Goal: Task Accomplishment & Management: Manage account settings

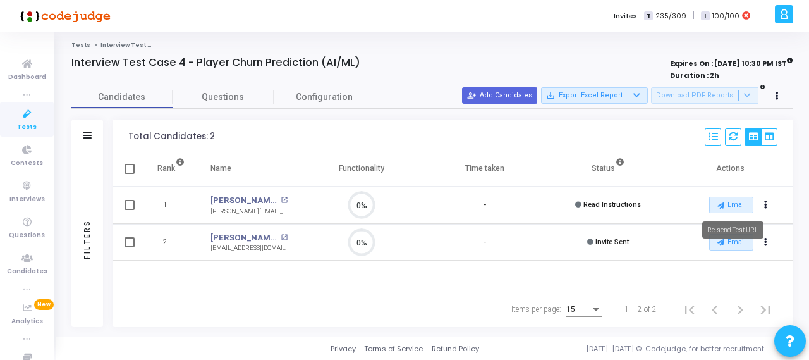
scroll to position [27, 32]
click at [770, 201] on button "Actions" at bounding box center [766, 206] width 18 height 18
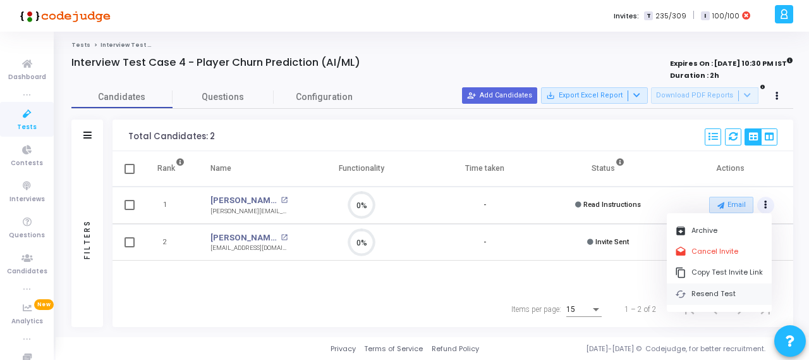
click at [711, 294] on button "cached Resend Test" at bounding box center [719, 293] width 105 height 21
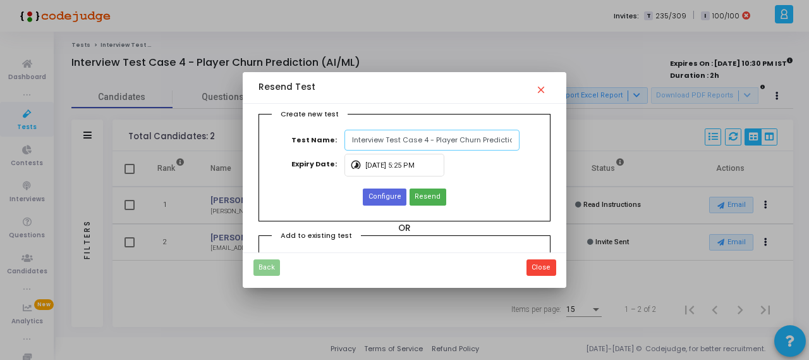
scroll to position [0, 31]
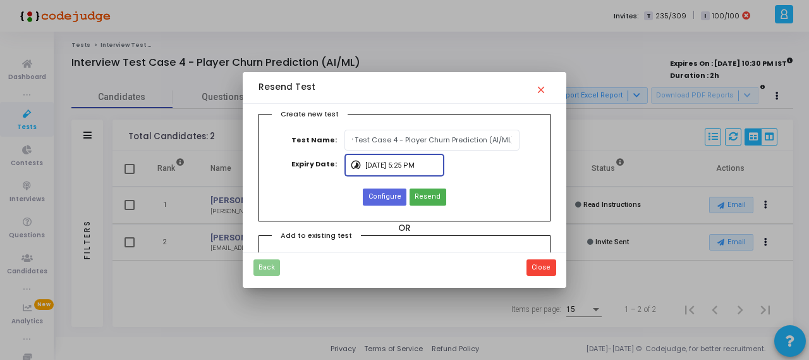
click at [386, 167] on input "[DATE] 5:25 PM" at bounding box center [402, 166] width 74 height 8
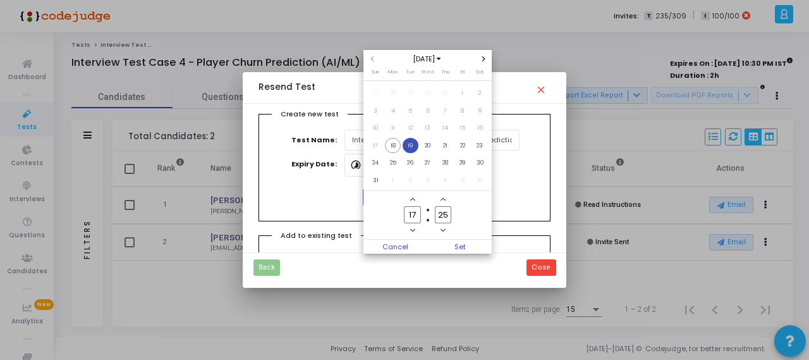
click at [416, 145] on span "19" at bounding box center [411, 146] width 16 height 16
click at [463, 247] on span "Set" at bounding box center [460, 247] width 64 height 14
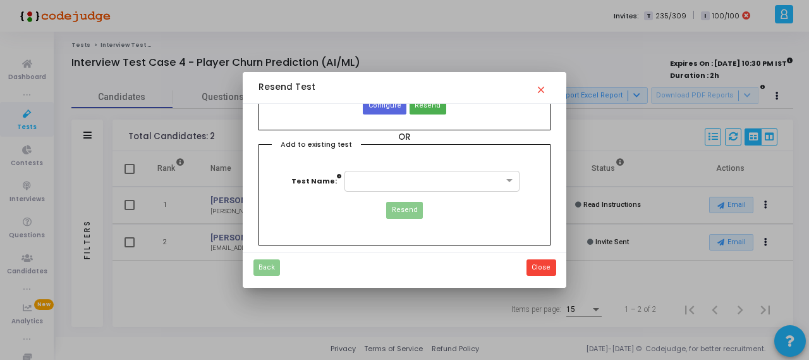
scroll to position [94, 0]
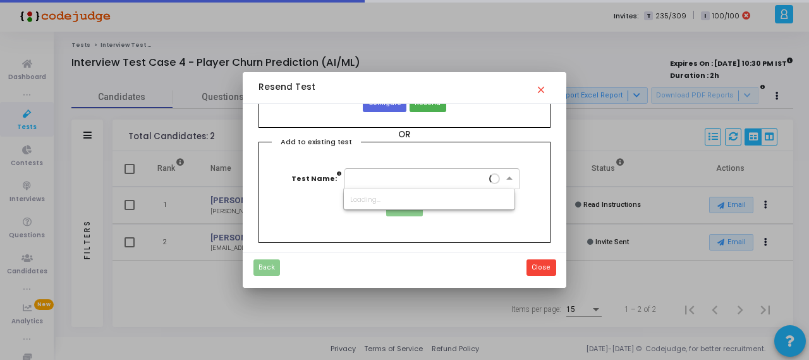
click at [503, 180] on span at bounding box center [511, 178] width 16 height 11
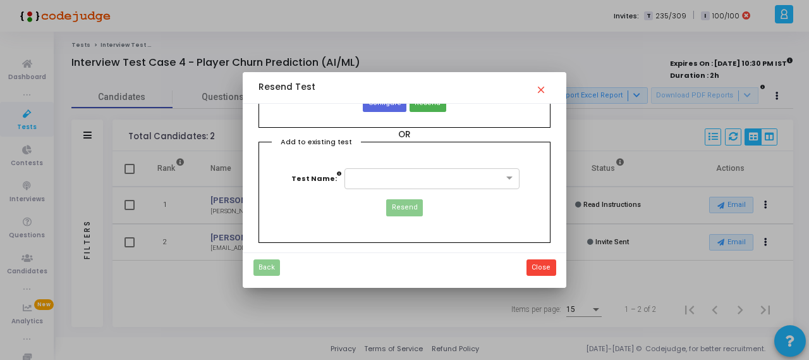
click at [517, 153] on div "Add to existing test Test Name: Resend" at bounding box center [404, 192] width 292 height 101
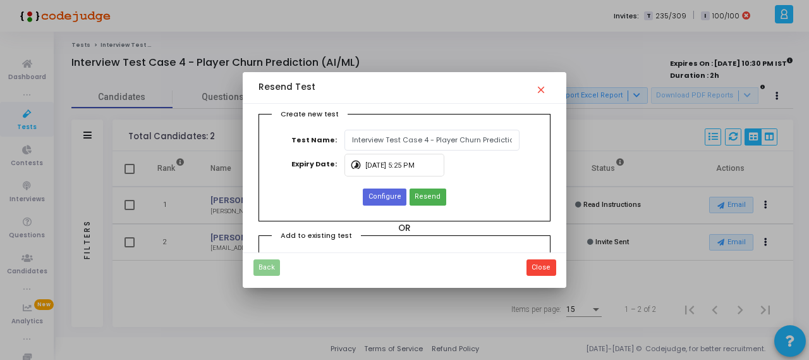
scroll to position [0, 0]
click at [394, 200] on span "Configure" at bounding box center [384, 196] width 33 height 11
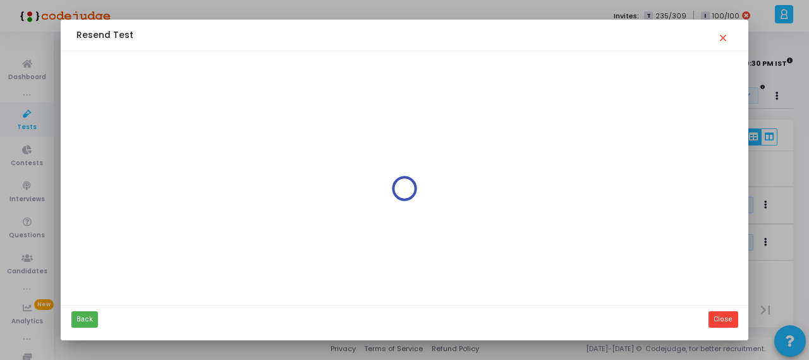
type input "Interview Test Case 4 - Player Churn Prediction (AI/ML)"
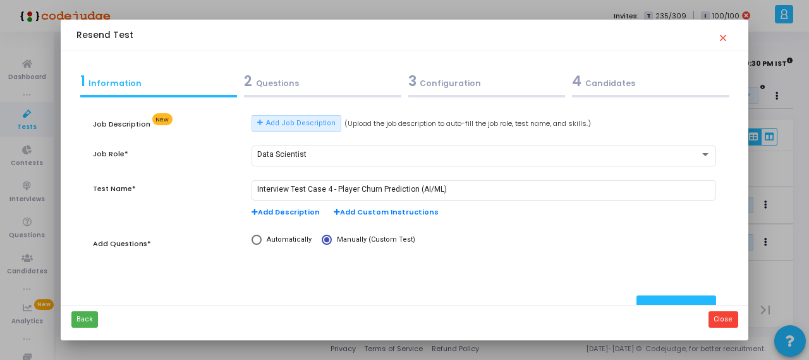
click at [447, 88] on div "3 Configuration" at bounding box center [486, 81] width 157 height 21
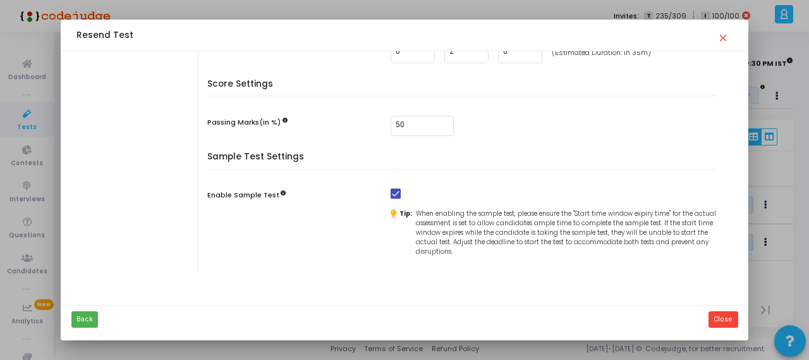
scroll to position [349, 0]
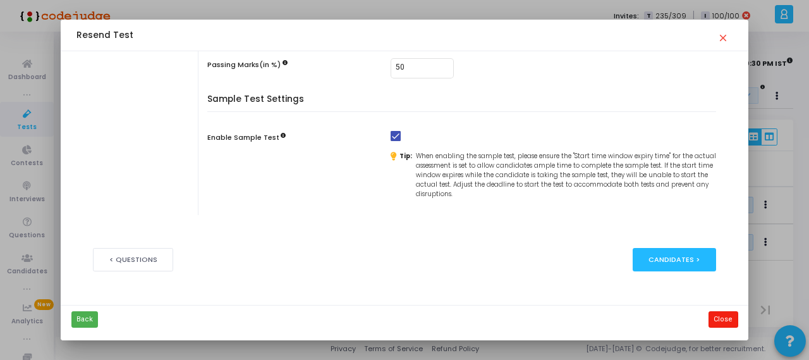
click at [719, 319] on button "Close" at bounding box center [722, 319] width 29 height 16
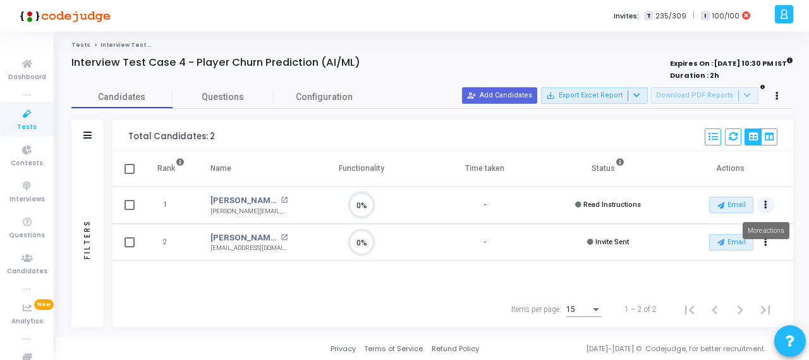
click at [770, 199] on button "Actions" at bounding box center [766, 206] width 18 height 18
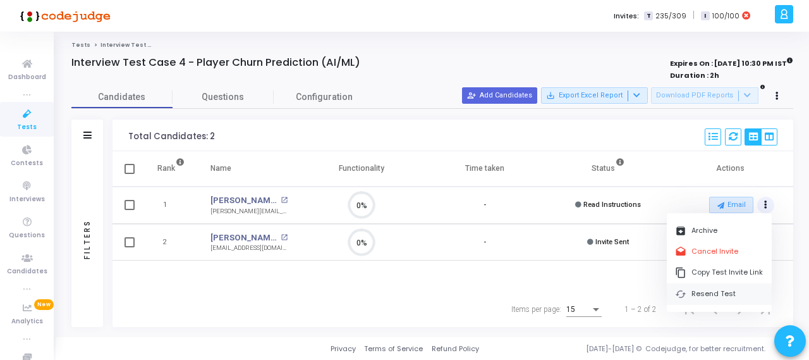
click at [716, 294] on button "cached Resend Test" at bounding box center [719, 293] width 105 height 21
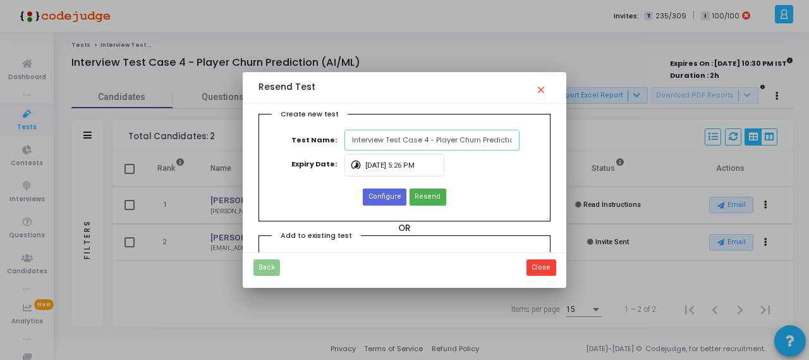
scroll to position [0, 31]
click at [428, 195] on span "Resend" at bounding box center [428, 196] width 26 height 11
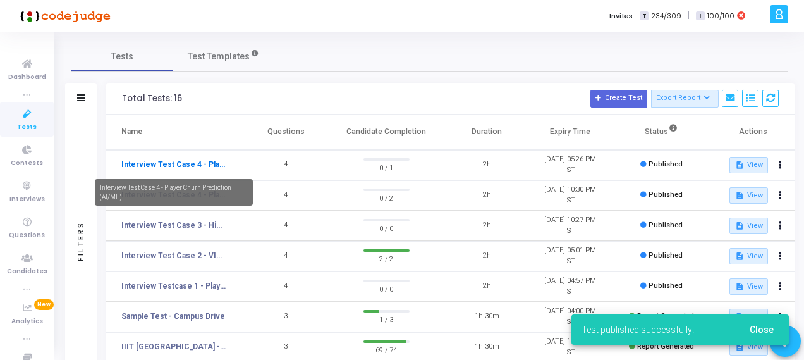
click at [209, 162] on link "Interview Test Case 4 - Player Churn Prediction (AI/ML)" at bounding box center [173, 164] width 105 height 11
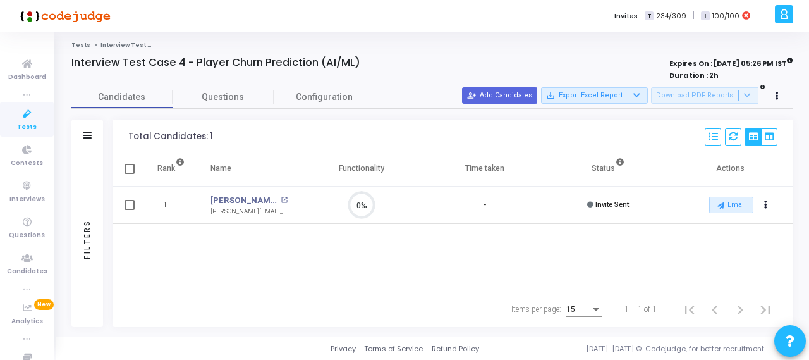
scroll to position [6, 5]
click at [21, 111] on icon at bounding box center [27, 114] width 27 height 16
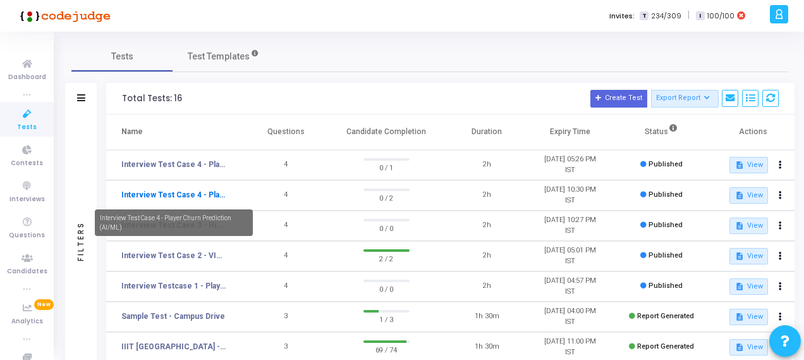
click at [197, 195] on link "Interview Test Case 4 - Player Churn Prediction (AI/ML)" at bounding box center [173, 194] width 105 height 11
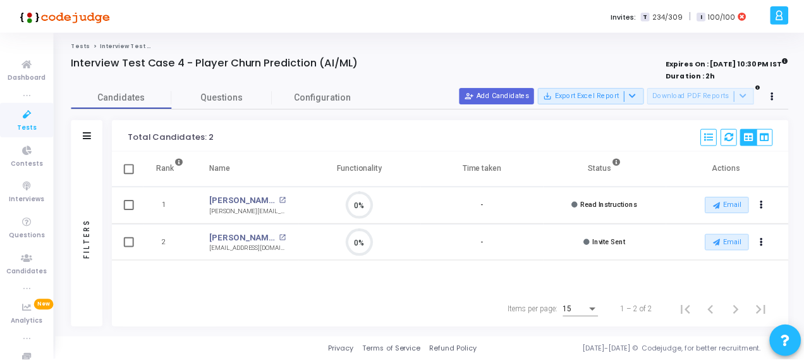
scroll to position [27, 32]
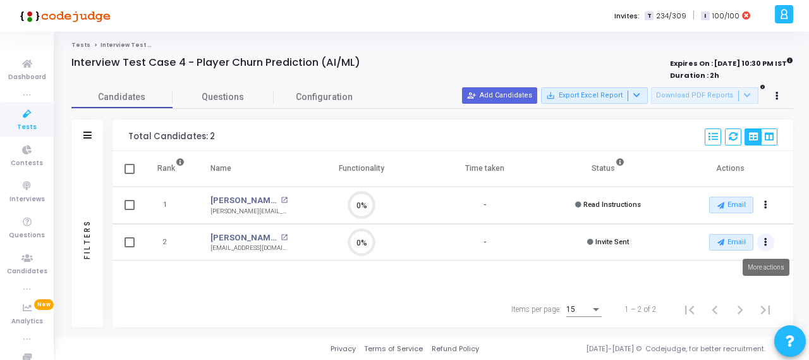
click at [767, 240] on icon "Actions" at bounding box center [765, 242] width 3 height 6
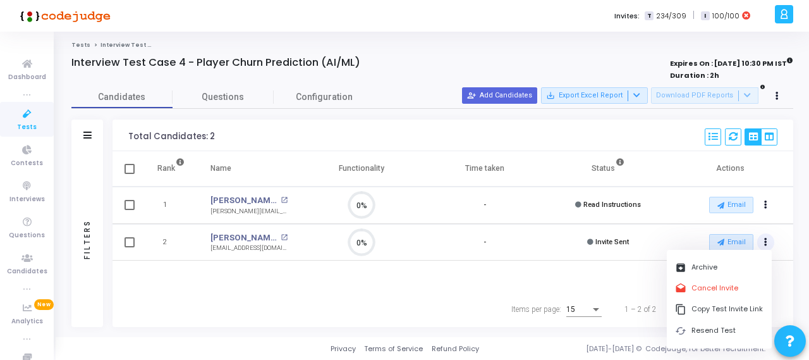
click at [610, 243] on span "Invite Sent" at bounding box center [611, 242] width 33 height 8
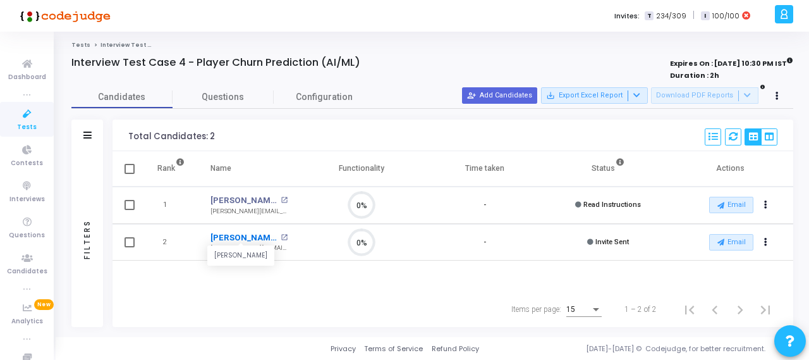
click at [234, 238] on link "[PERSON_NAME]" at bounding box center [243, 237] width 66 height 13
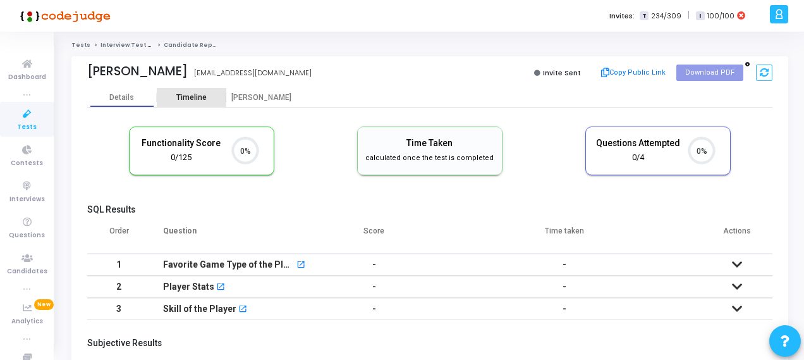
click at [205, 99] on div "Timeline" at bounding box center [191, 97] width 30 height 9
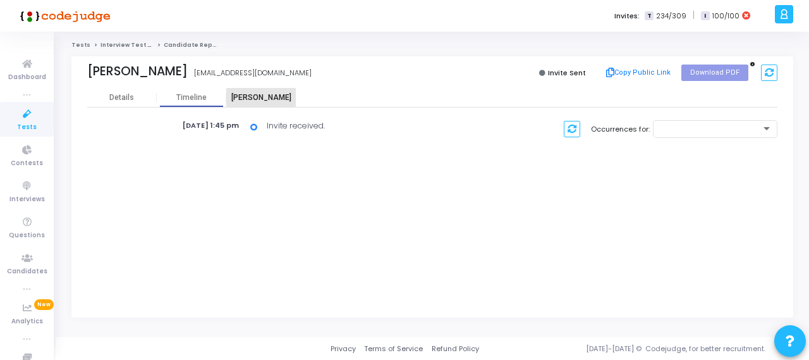
click at [261, 102] on div "[PERSON_NAME]" at bounding box center [261, 97] width 70 height 9
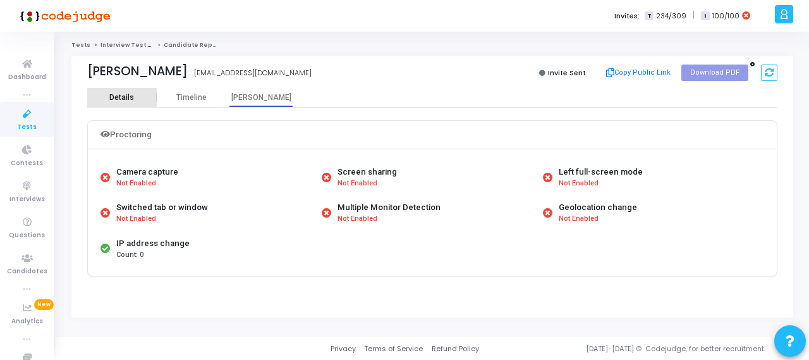
click at [139, 100] on div "Details" at bounding box center [122, 97] width 70 height 9
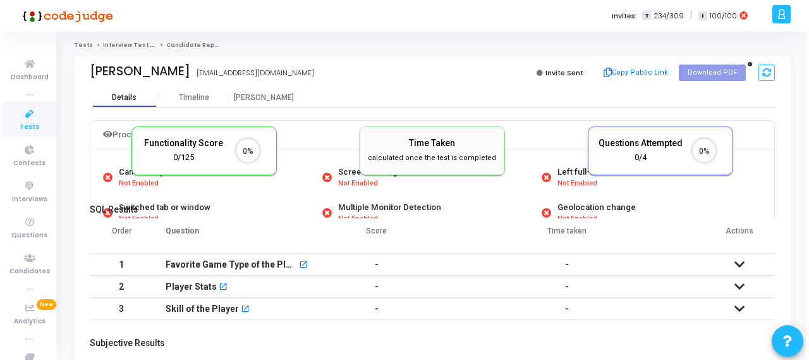
scroll to position [27, 32]
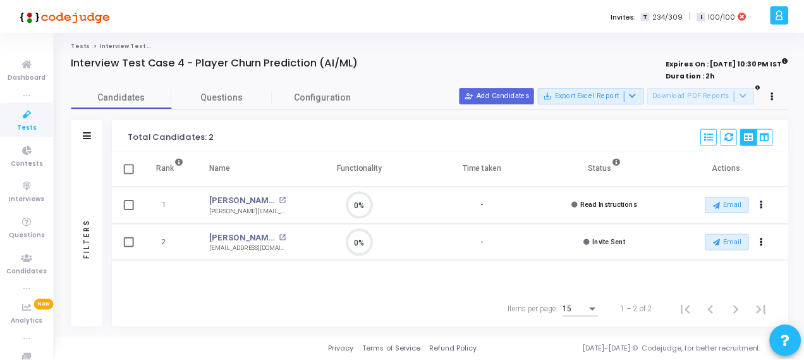
scroll to position [6, 5]
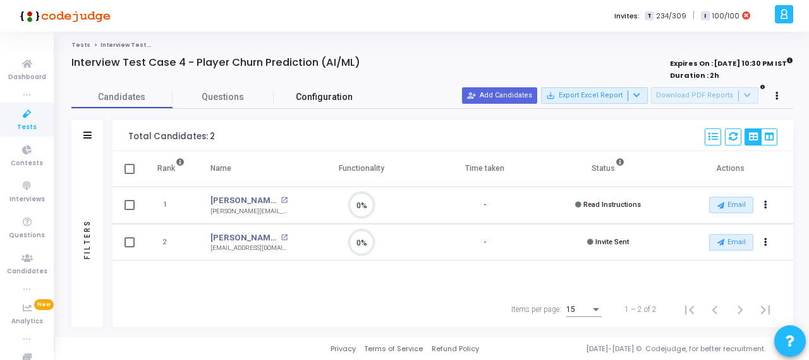
click at [329, 96] on span "Configuration" at bounding box center [324, 96] width 57 height 13
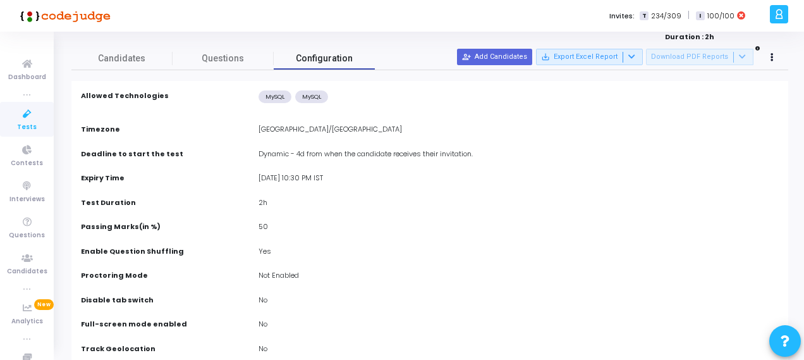
scroll to position [0, 0]
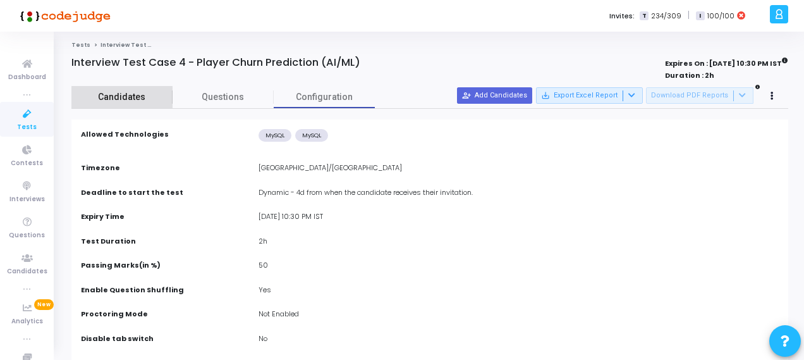
click at [140, 100] on span "Candidates" at bounding box center [121, 96] width 101 height 13
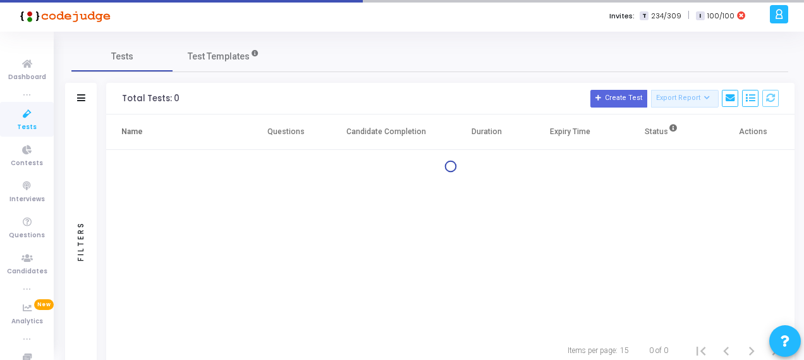
click at [29, 117] on icon at bounding box center [27, 114] width 27 height 16
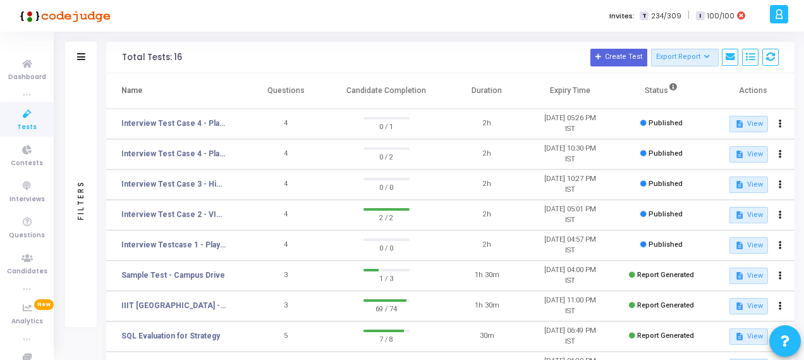
scroll to position [40, 0]
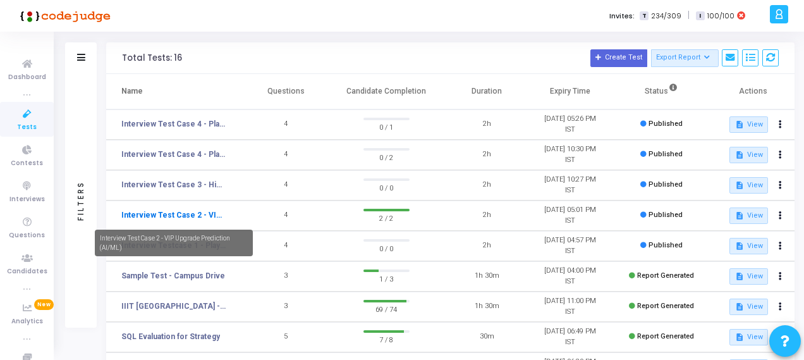
click at [199, 214] on link "Interview Test Case 2 - VIP Upgrade Prediction (AI/ML)" at bounding box center [173, 214] width 105 height 11
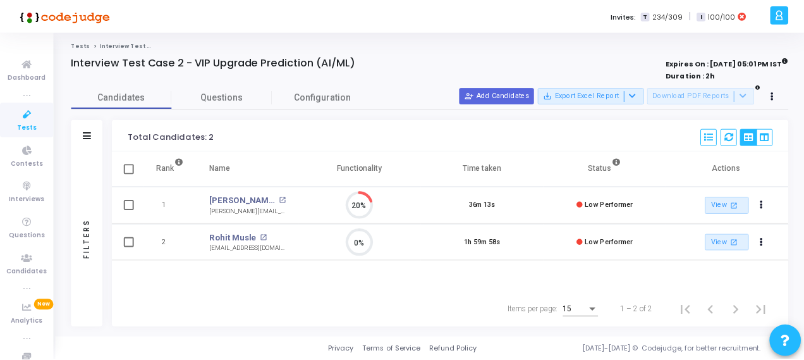
scroll to position [6, 5]
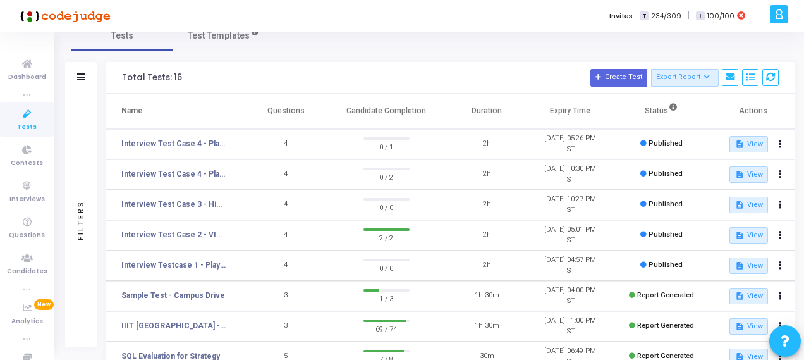
scroll to position [23, 0]
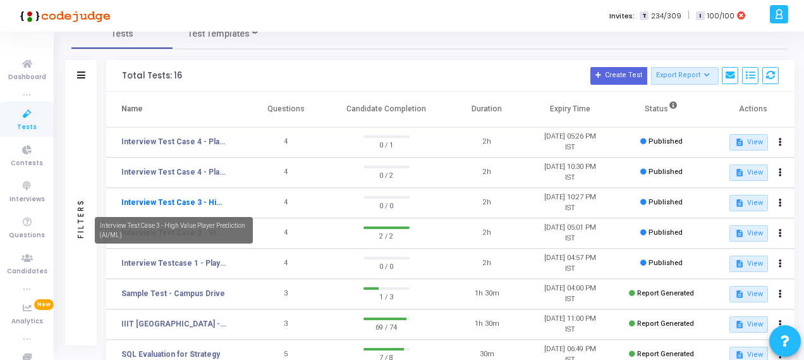
click at [188, 200] on link "Interview Test Case 3 - High Value Player Prediction (AI/ML)" at bounding box center [173, 202] width 105 height 11
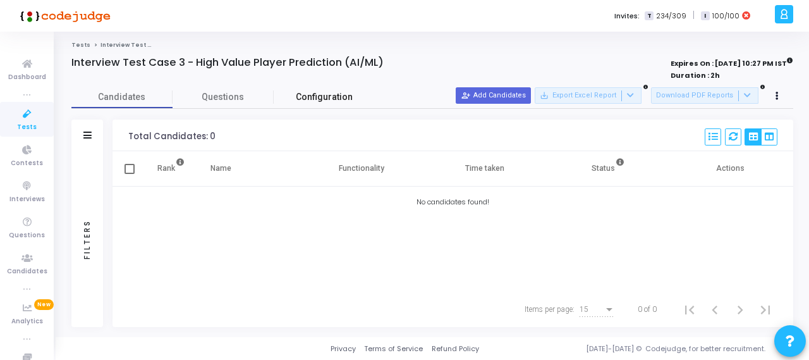
click at [343, 102] on span "Configuration" at bounding box center [324, 96] width 57 height 13
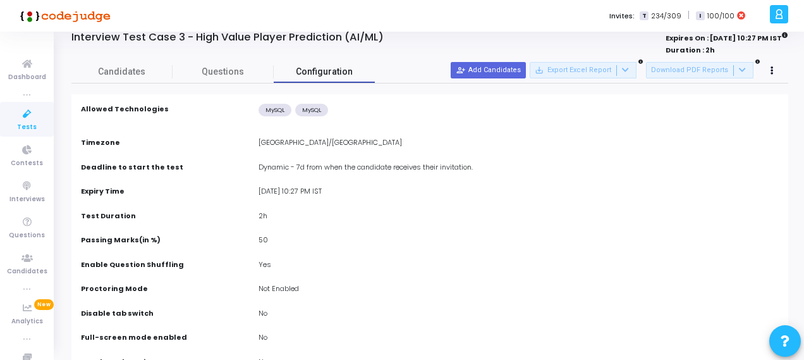
scroll to position [26, 0]
